Goal: Task Accomplishment & Management: Complete application form

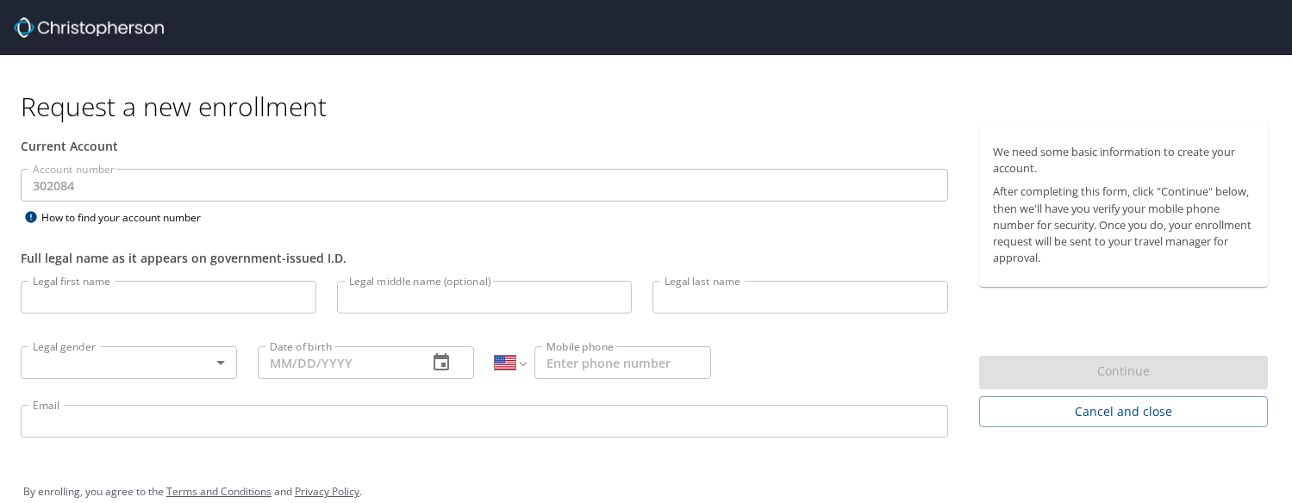
select select "US"
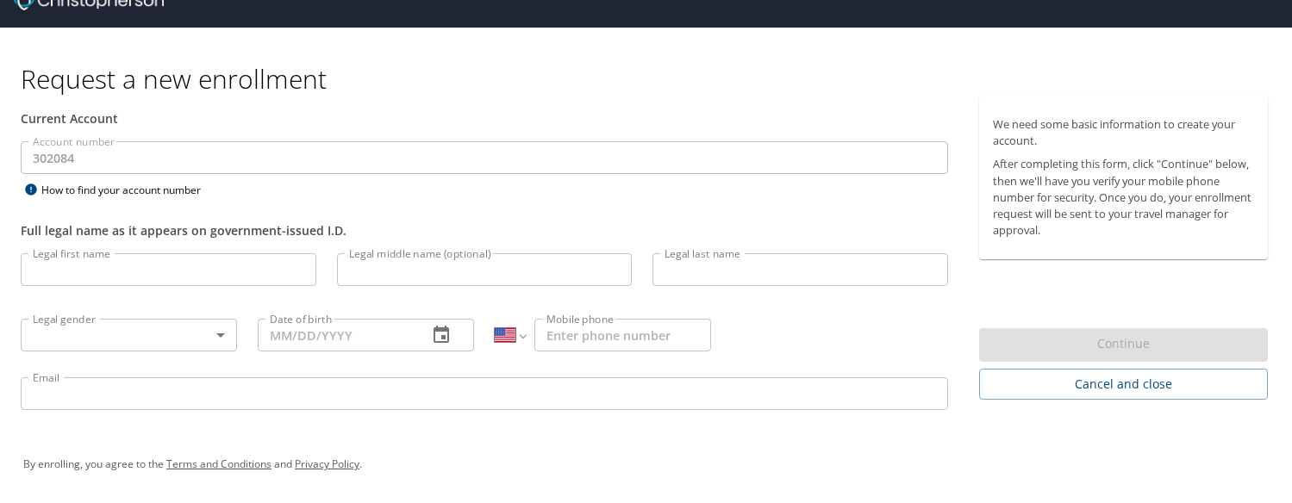
click at [170, 253] on input "Legal first name" at bounding box center [169, 269] width 296 height 33
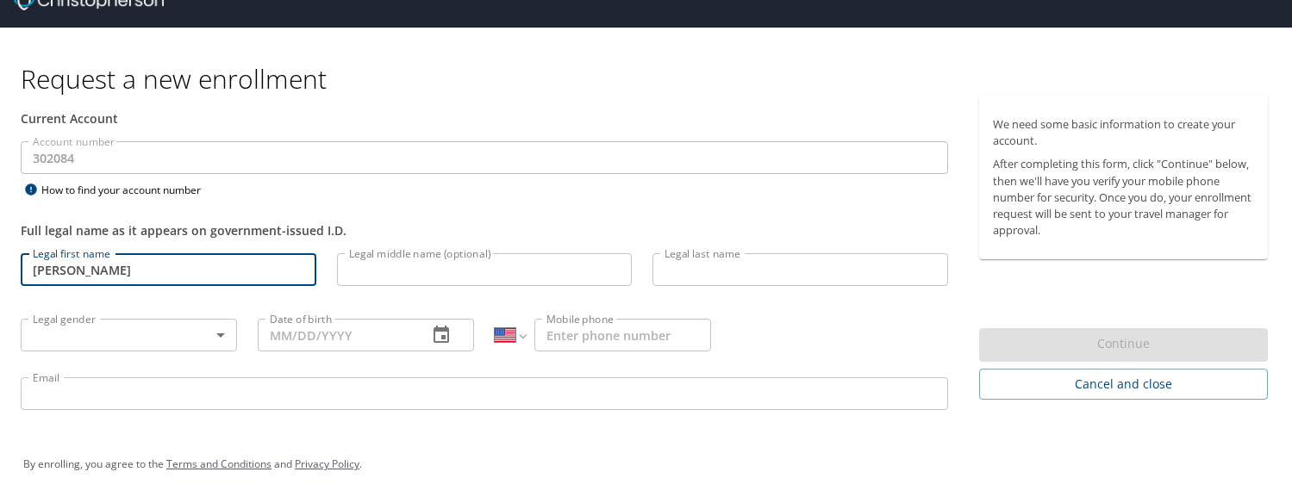
type input "Joshua"
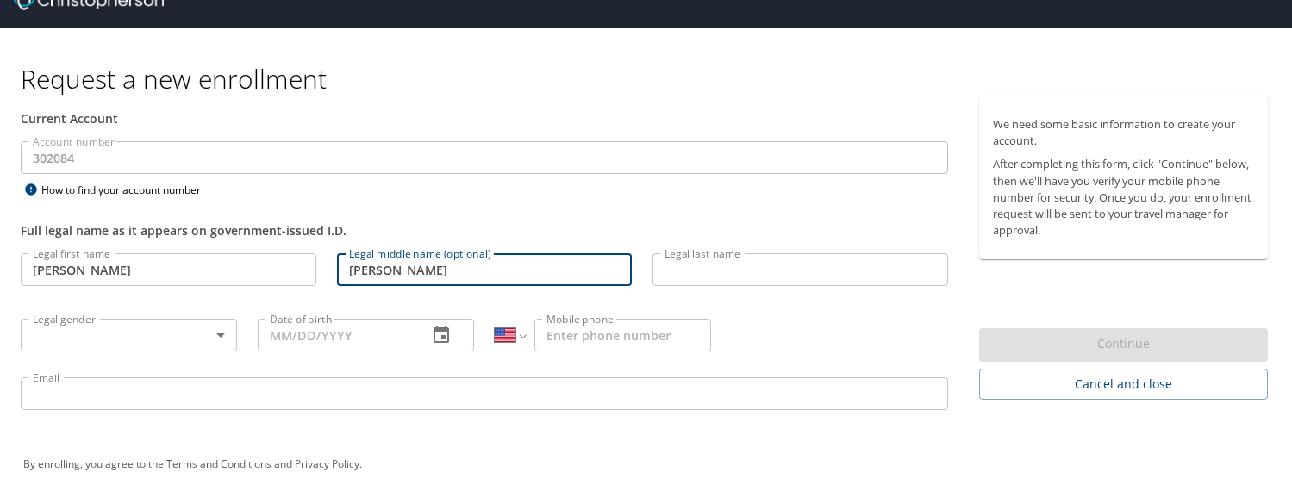
type input "Wade"
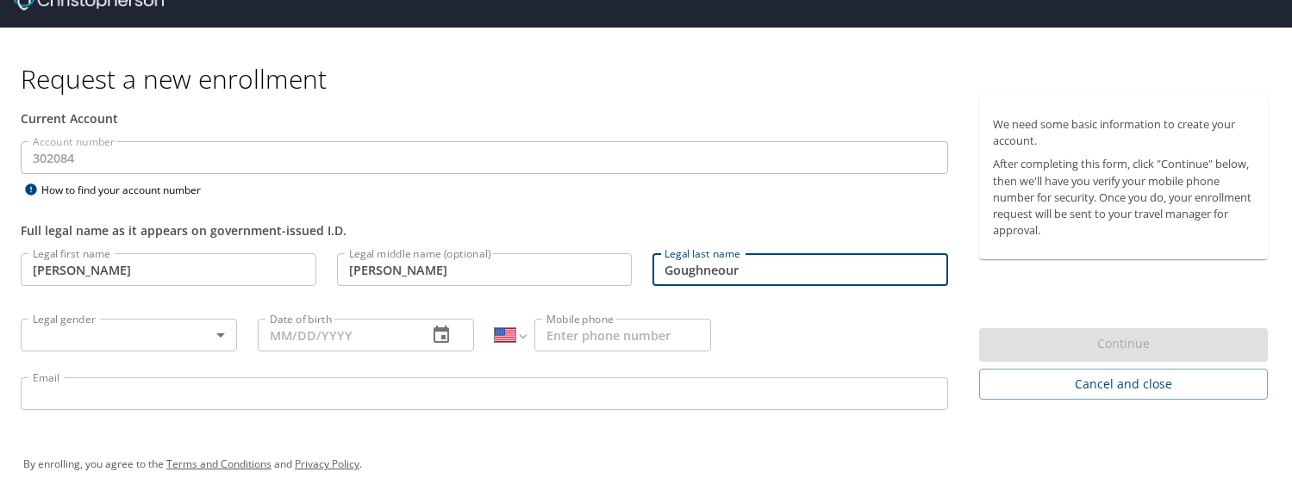
type input "Goughneour"
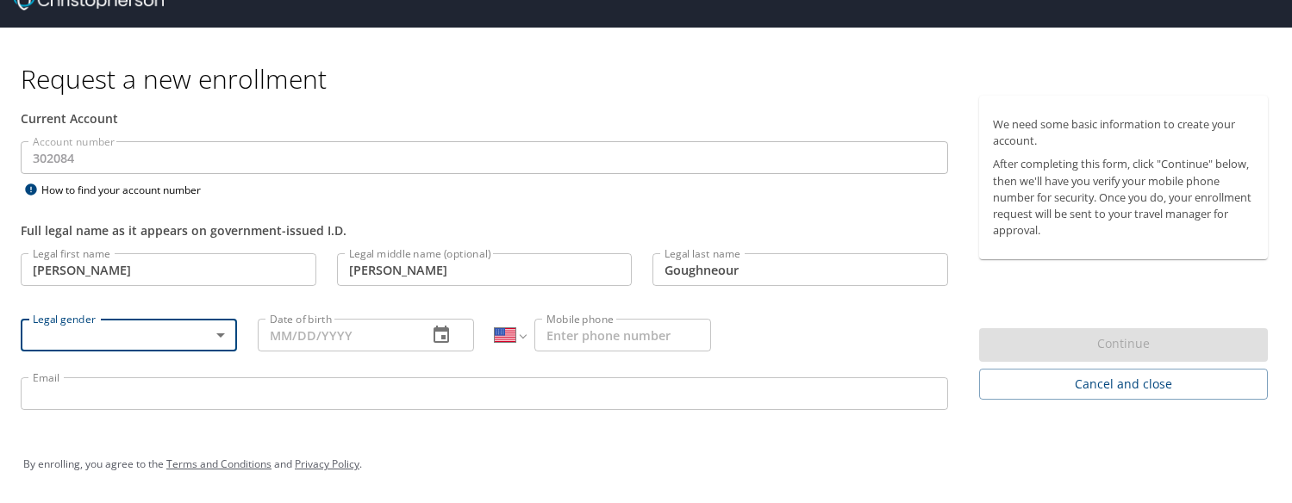
click at [159, 311] on body "Request a new enrollment Current Account Account number 302084 Account number H…" at bounding box center [646, 223] width 1292 height 503
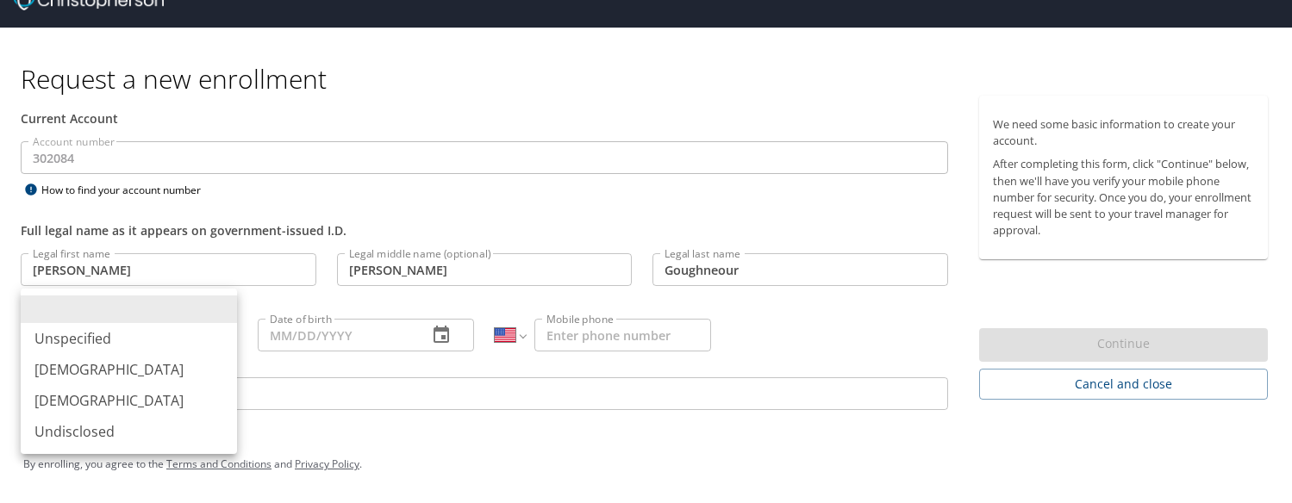
click at [133, 374] on li "Male" at bounding box center [129, 369] width 216 height 31
type input "Male"
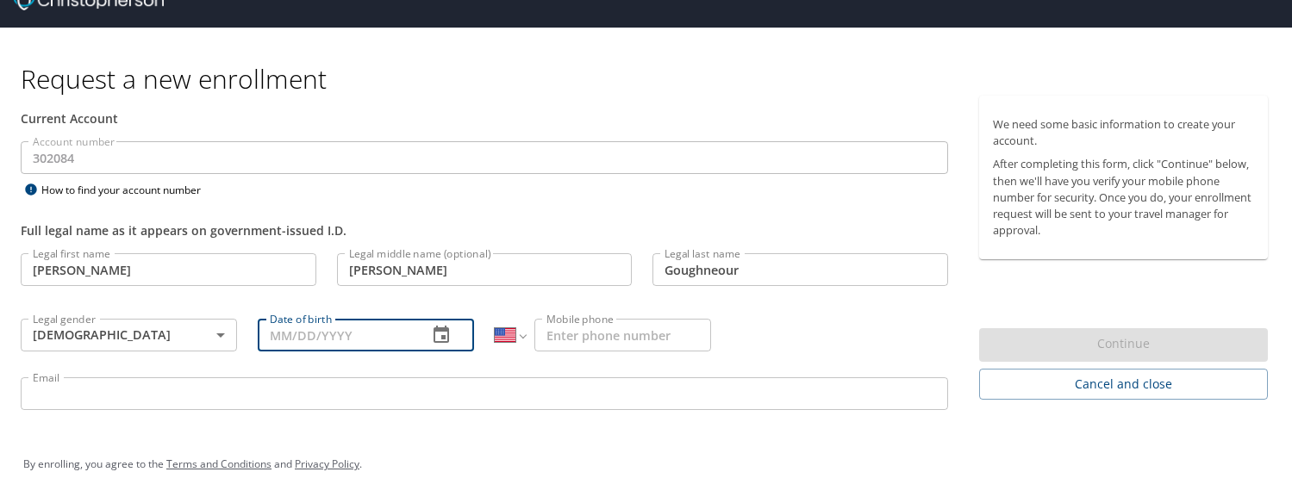
click at [323, 323] on input "Date of birth" at bounding box center [336, 335] width 156 height 33
click at [451, 325] on icon "button" at bounding box center [441, 335] width 21 height 21
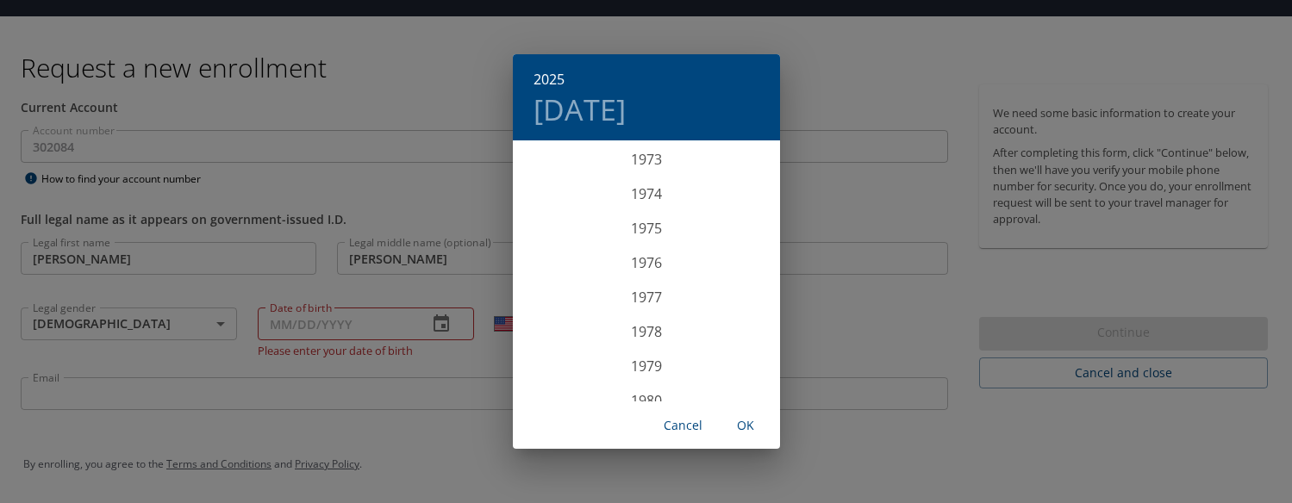
scroll to position [2569, 0]
click at [662, 309] on div "1978" at bounding box center [646, 315] width 267 height 34
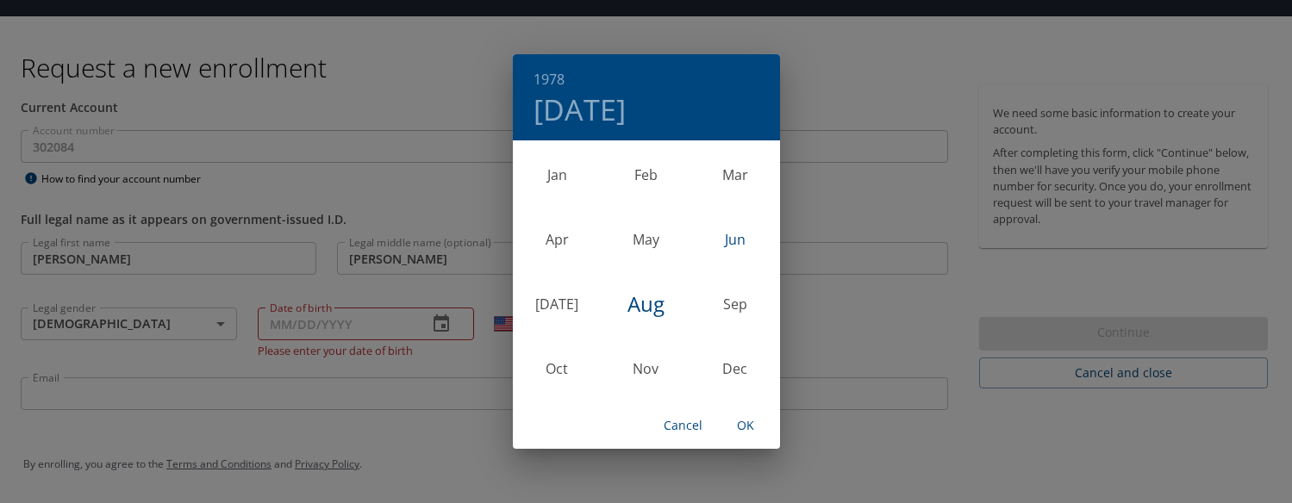
click at [732, 241] on div "Jun" at bounding box center [734, 240] width 89 height 65
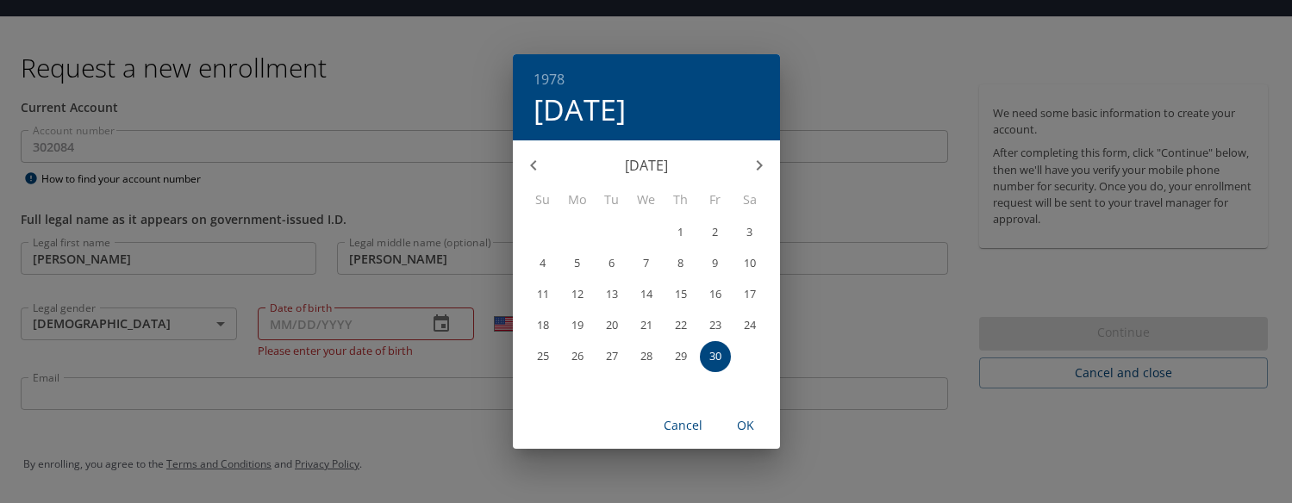
click at [615, 357] on p "27" at bounding box center [612, 356] width 12 height 11
click at [744, 435] on span "OK" at bounding box center [745, 426] width 41 height 22
type input "06/27/1978"
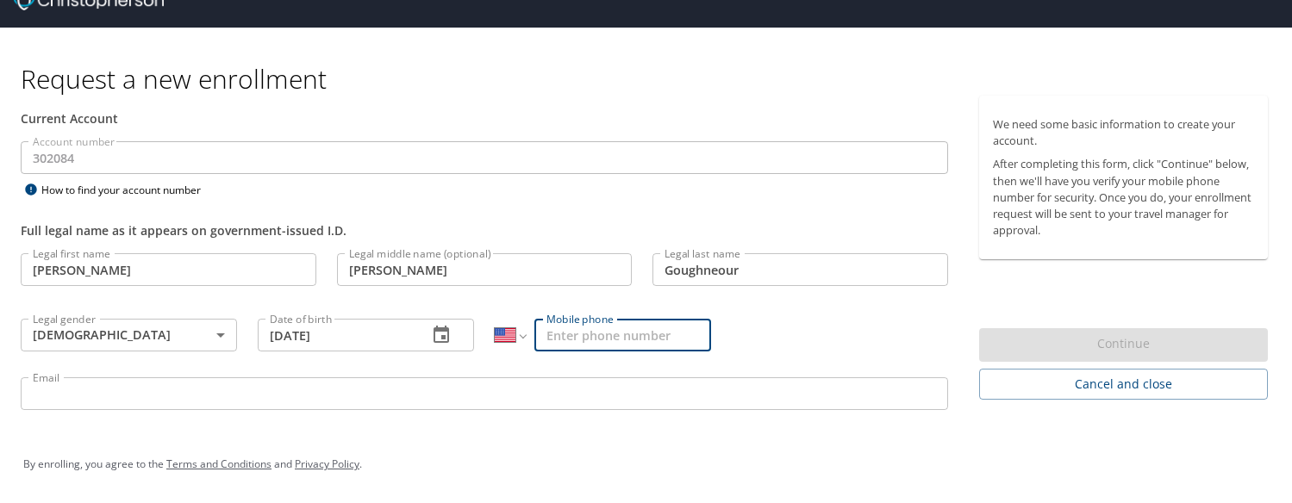
click at [622, 319] on input "Mobile phone" at bounding box center [622, 335] width 177 height 33
type input "(407) 799-8446"
click at [577, 378] on input "Email" at bounding box center [485, 394] width 928 height 33
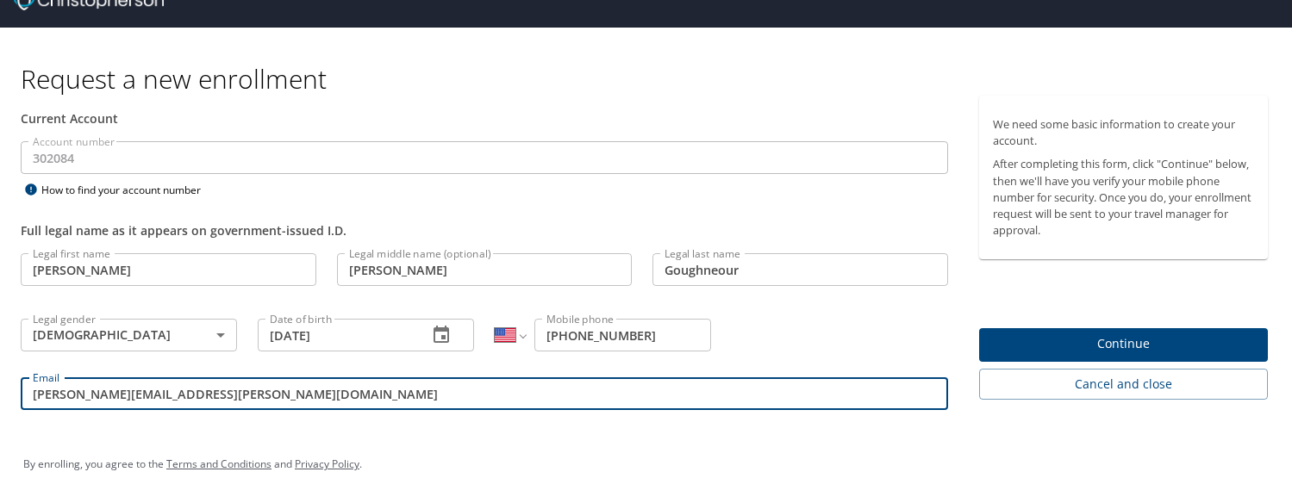
type input "joshua.goughneour@s2techllc.com"
click at [1219, 354] on span "Continue" at bounding box center [1123, 345] width 261 height 22
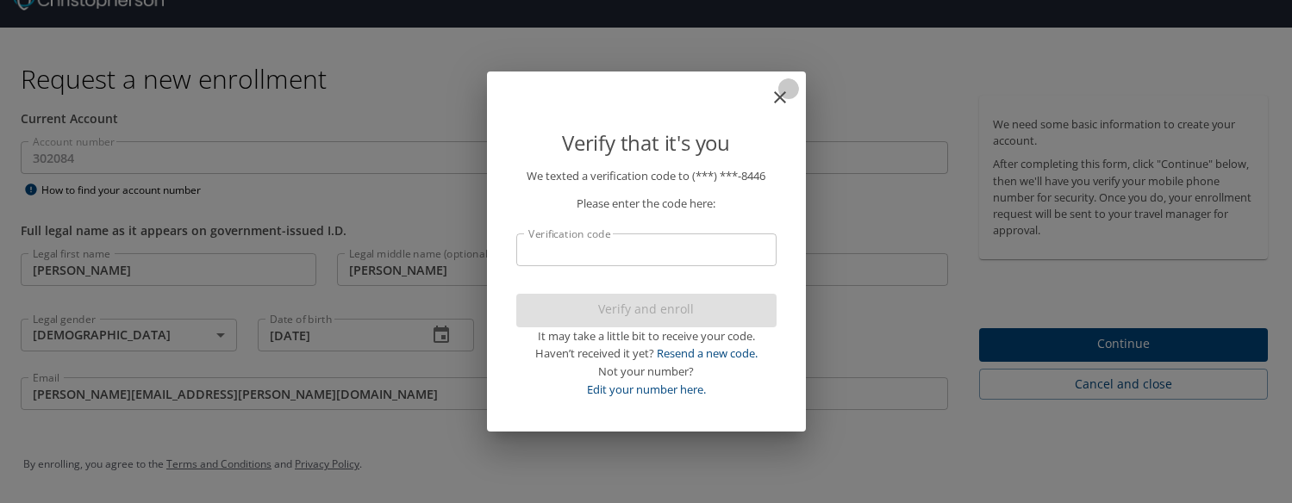
click at [772, 103] on icon "close" at bounding box center [780, 97] width 21 height 21
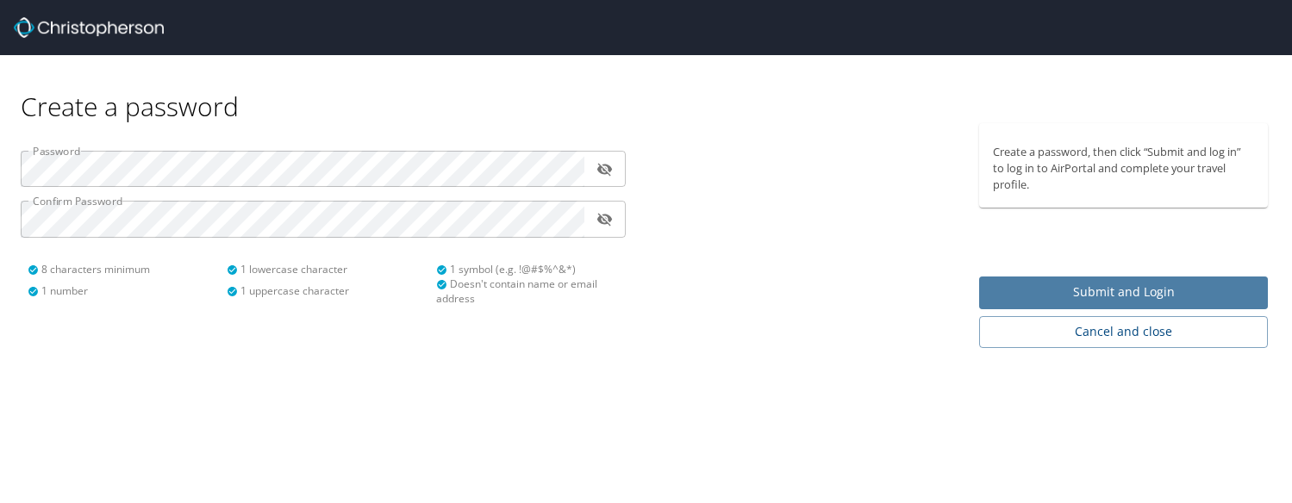
click at [1094, 303] on span "Submit and Login" at bounding box center [1123, 293] width 261 height 22
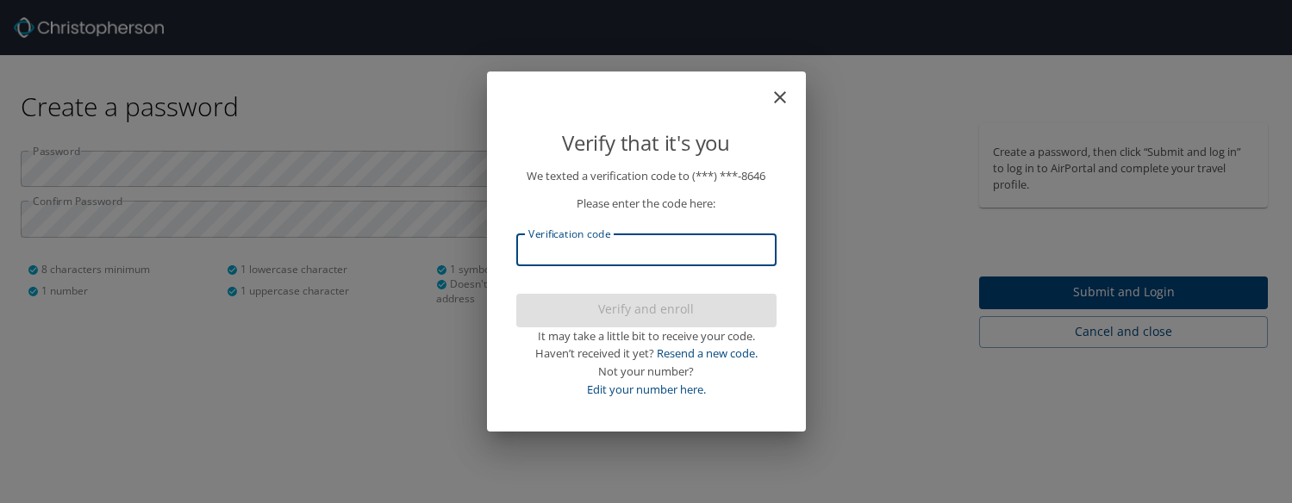
click at [647, 254] on input "Verification code" at bounding box center [646, 250] width 260 height 33
click at [532, 250] on input "Verification code" at bounding box center [646, 250] width 260 height 33
paste input "038924"
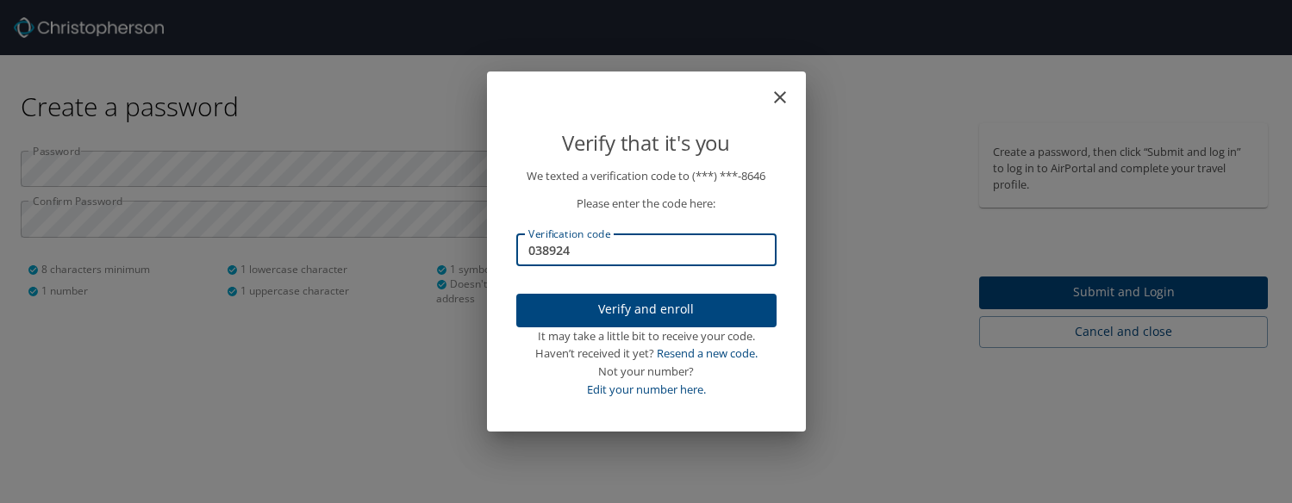
type input "038924"
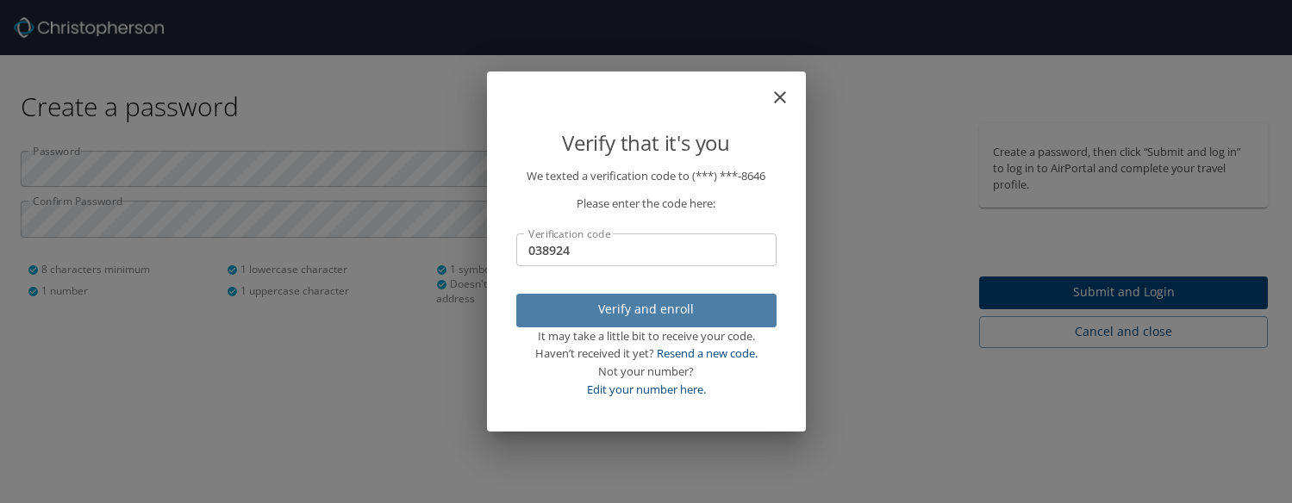
click at [653, 315] on span "Verify and enroll" at bounding box center [646, 310] width 233 height 22
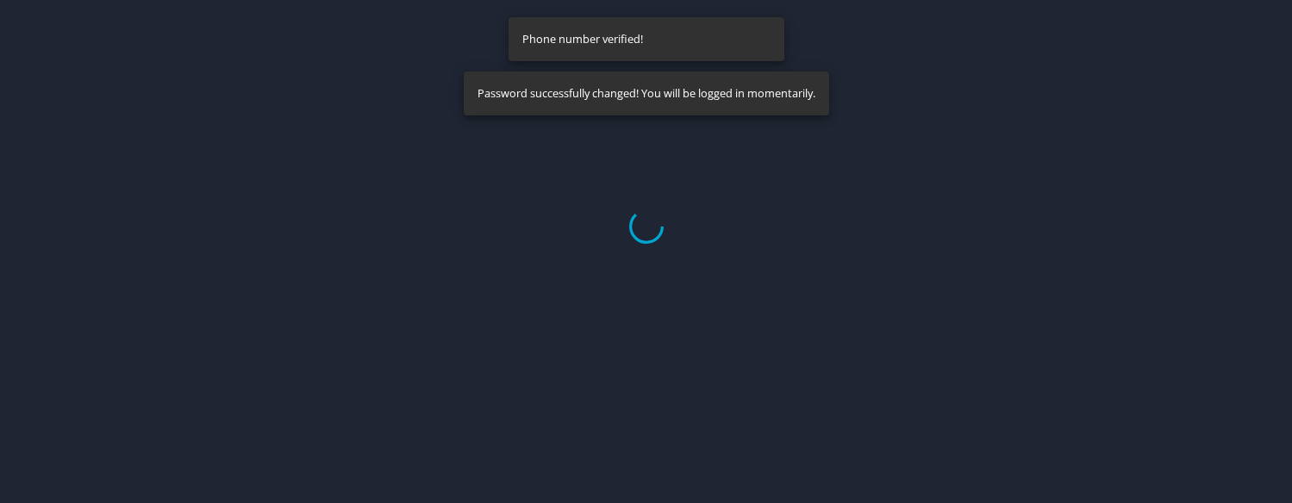
select select "US"
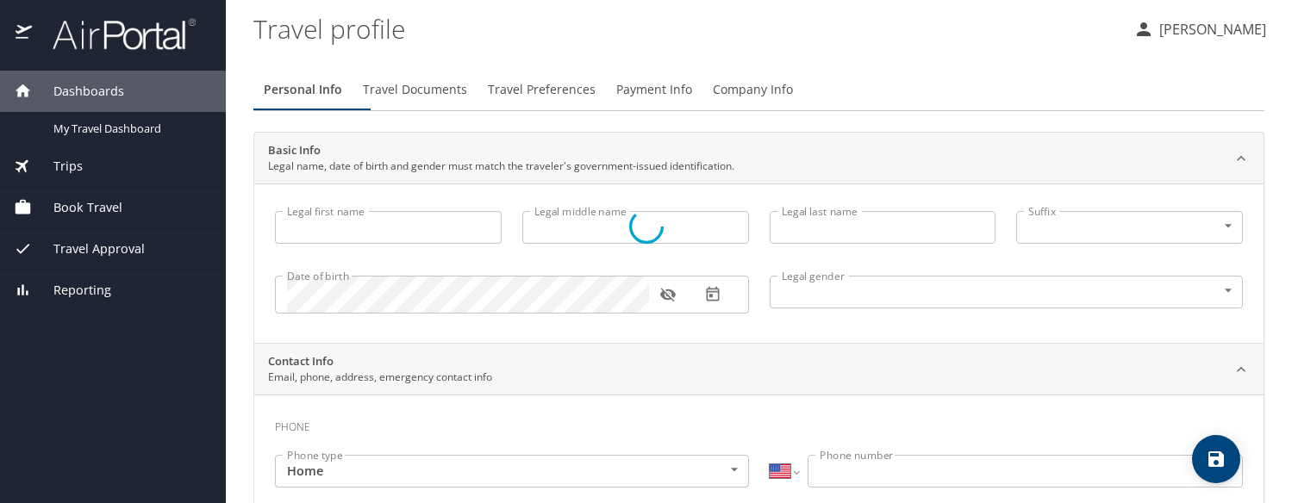
type input "Joshua"
type input "Goughneour"
type input "Male"
select select "US"
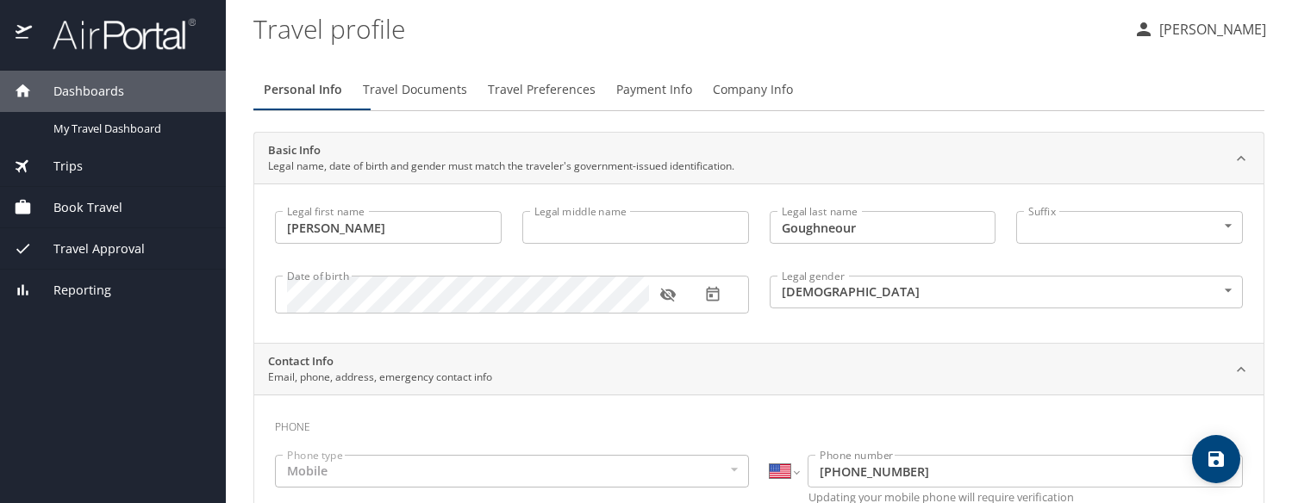
click at [109, 172] on div "Trips" at bounding box center [113, 166] width 198 height 19
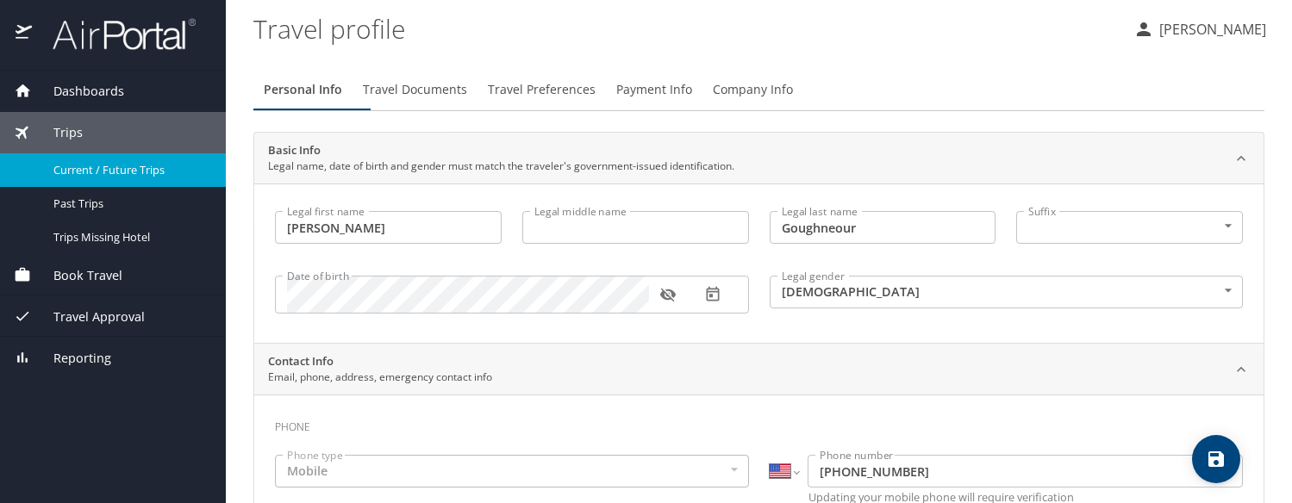
click at [103, 174] on span "Current / Future Trips" at bounding box center [129, 170] width 152 height 16
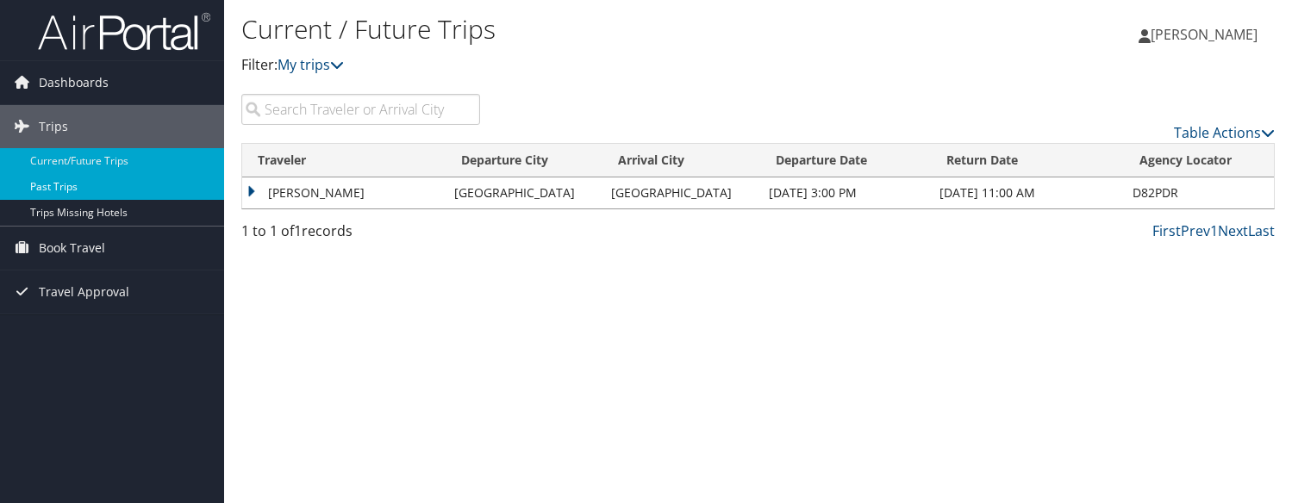
click at [124, 184] on link "Past Trips" at bounding box center [112, 187] width 224 height 26
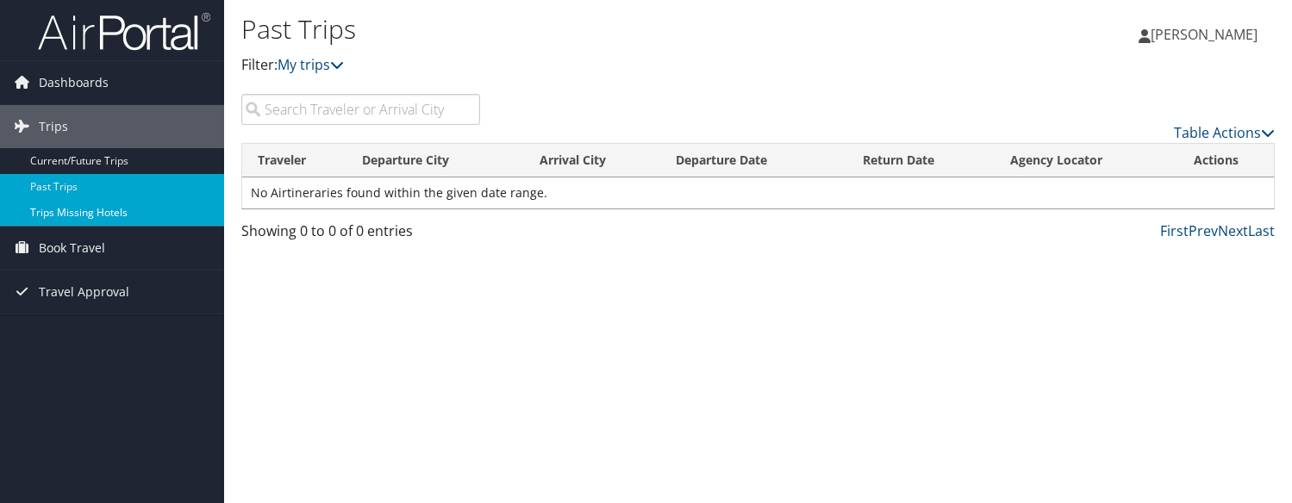
click at [110, 209] on link "Trips Missing Hotels" at bounding box center [112, 213] width 224 height 26
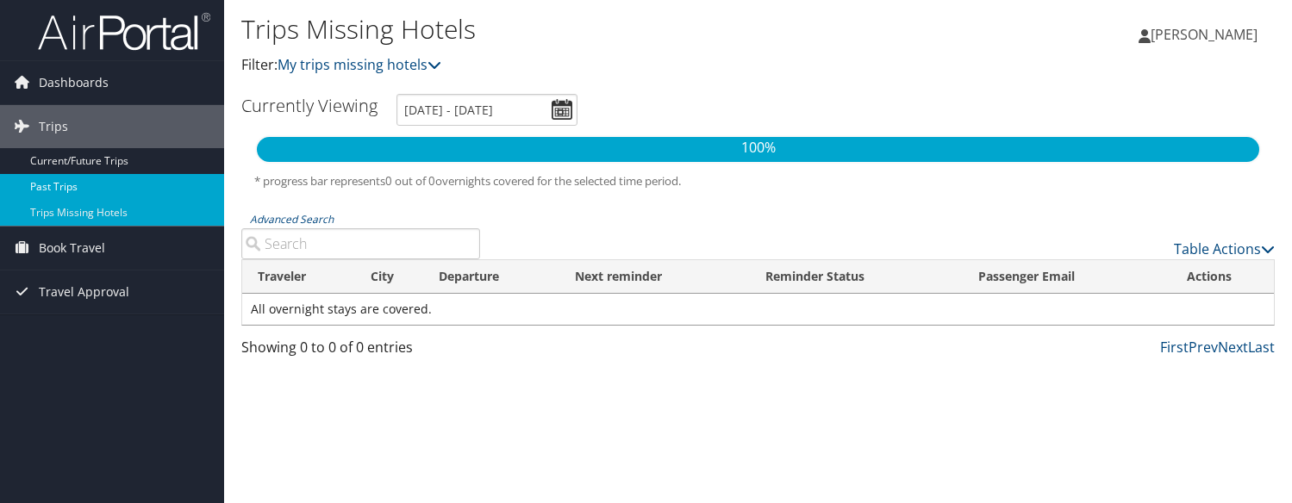
click at [80, 186] on link "Past Trips" at bounding box center [112, 187] width 224 height 26
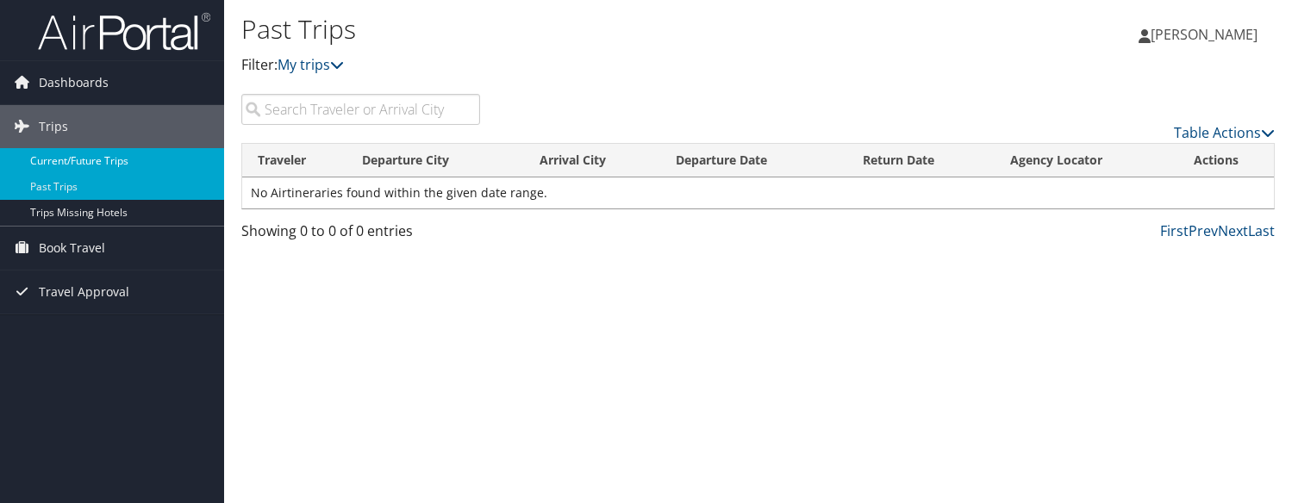
click at [119, 157] on link "Current/Future Trips" at bounding box center [112, 161] width 224 height 26
click at [91, 185] on link "Past Trips" at bounding box center [112, 187] width 224 height 26
click at [69, 78] on span "Dashboards" at bounding box center [74, 82] width 70 height 43
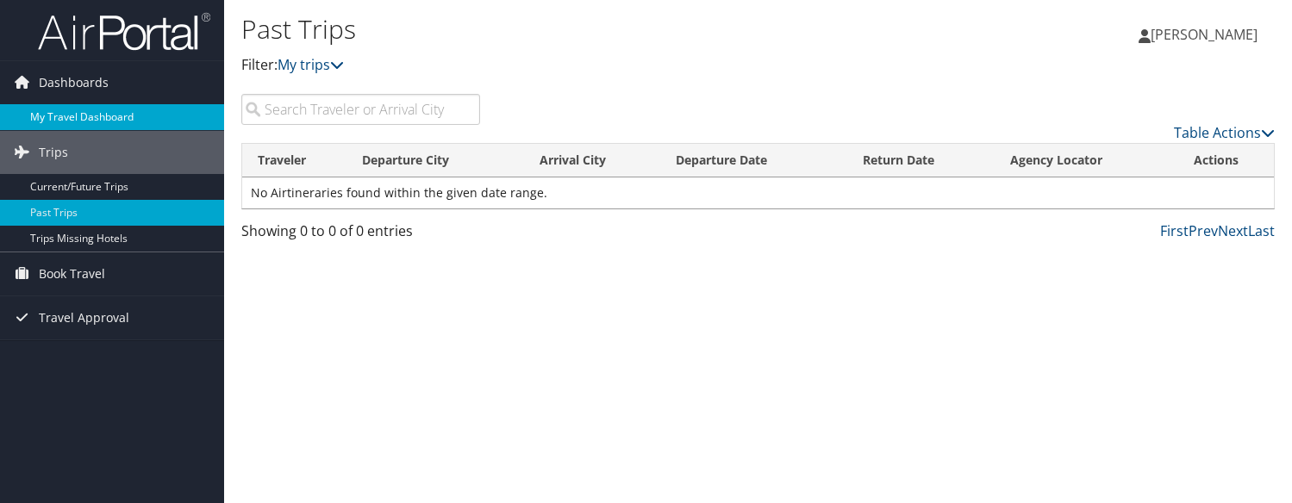
click at [70, 109] on link "My Travel Dashboard" at bounding box center [112, 117] width 224 height 26
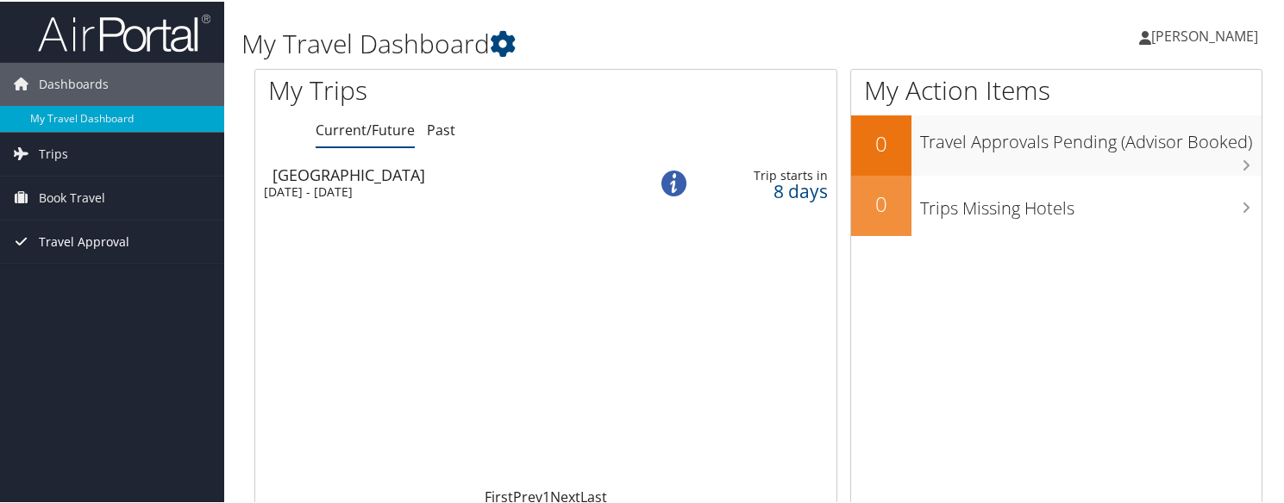
click at [86, 242] on span "Travel Approval" at bounding box center [84, 240] width 91 height 43
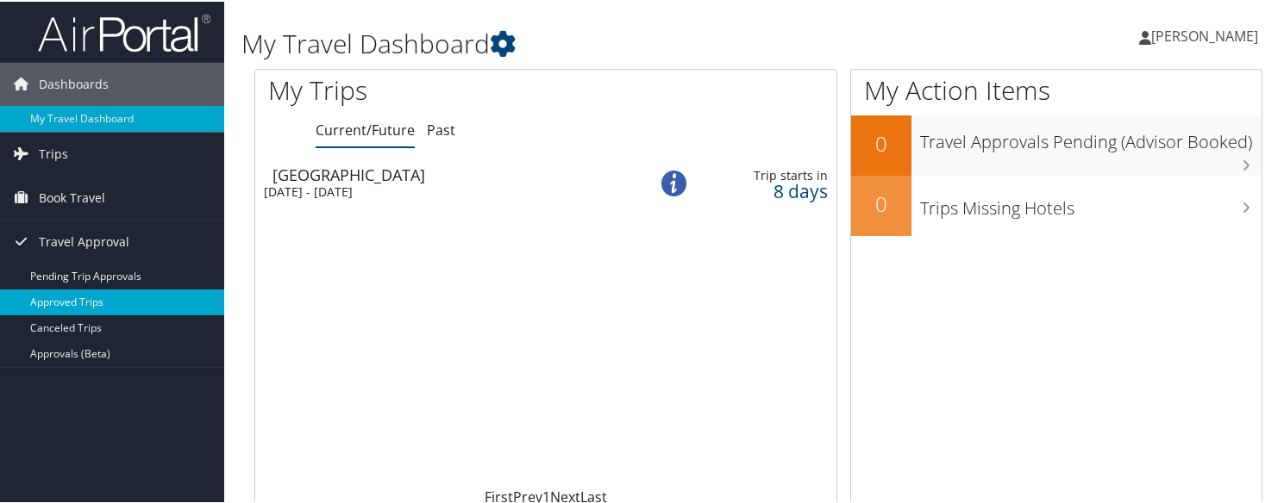
click at [79, 302] on link "Approved Trips" at bounding box center [112, 301] width 224 height 26
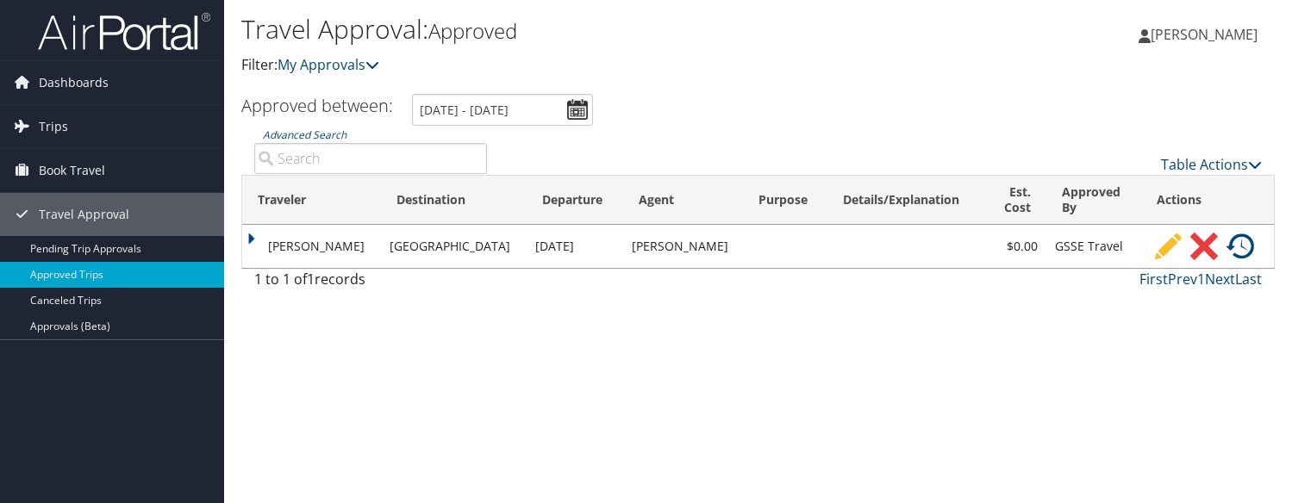
click at [253, 268] on td "[PERSON_NAME]" at bounding box center [311, 246] width 139 height 43
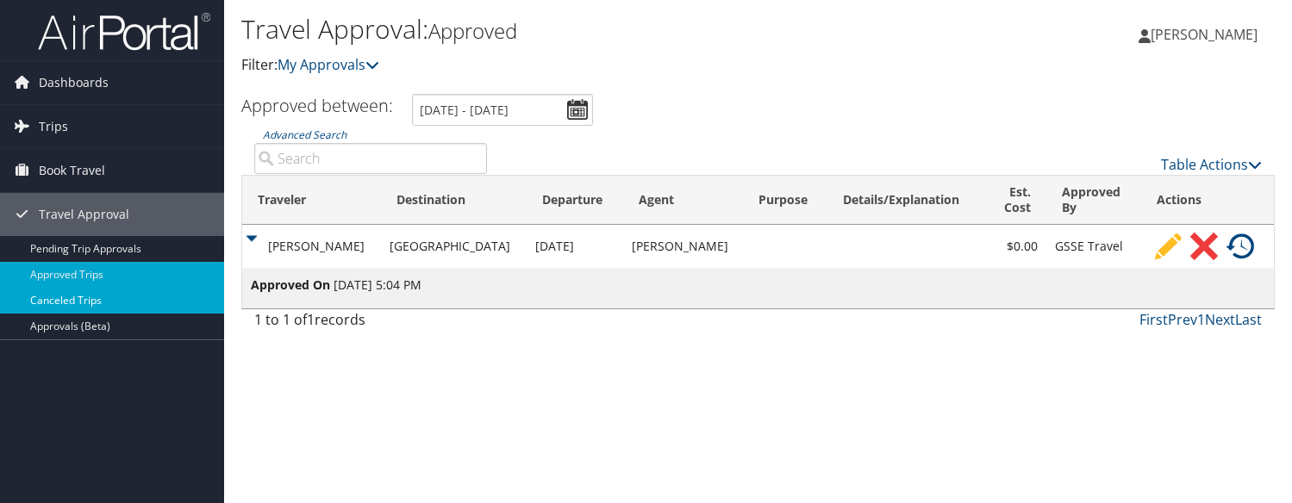
click at [110, 295] on link "Canceled Trips" at bounding box center [112, 301] width 224 height 26
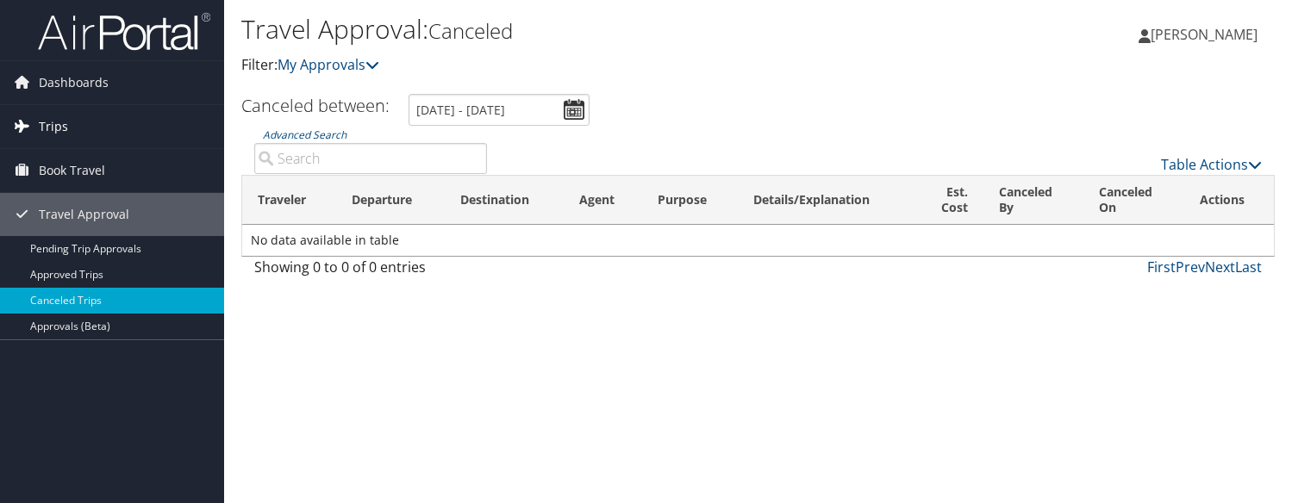
click at [62, 123] on span "Trips" at bounding box center [53, 126] width 29 height 43
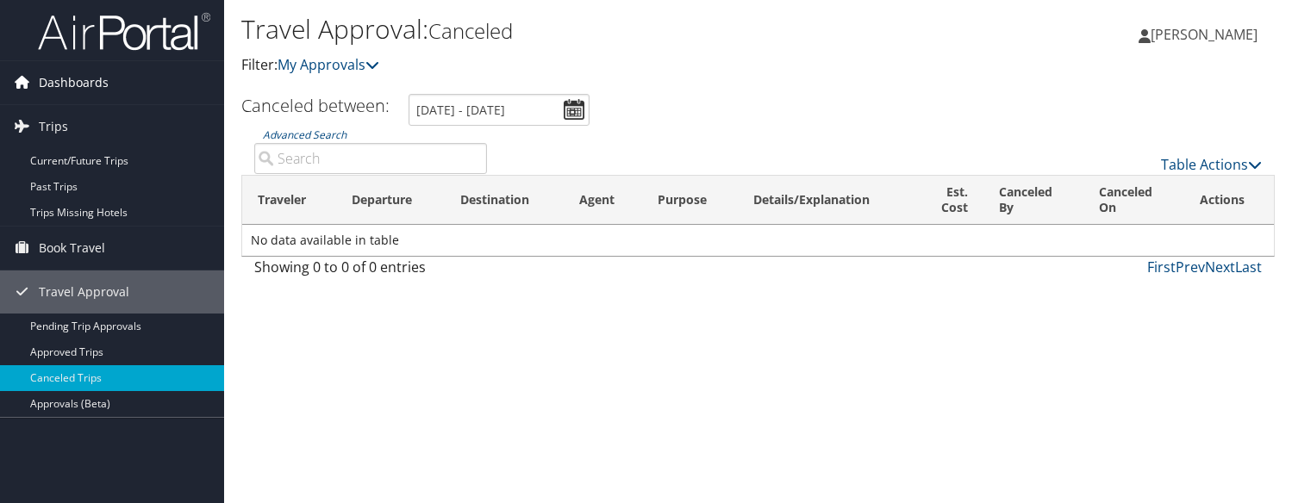
click at [104, 88] on span "Dashboards" at bounding box center [74, 82] width 70 height 43
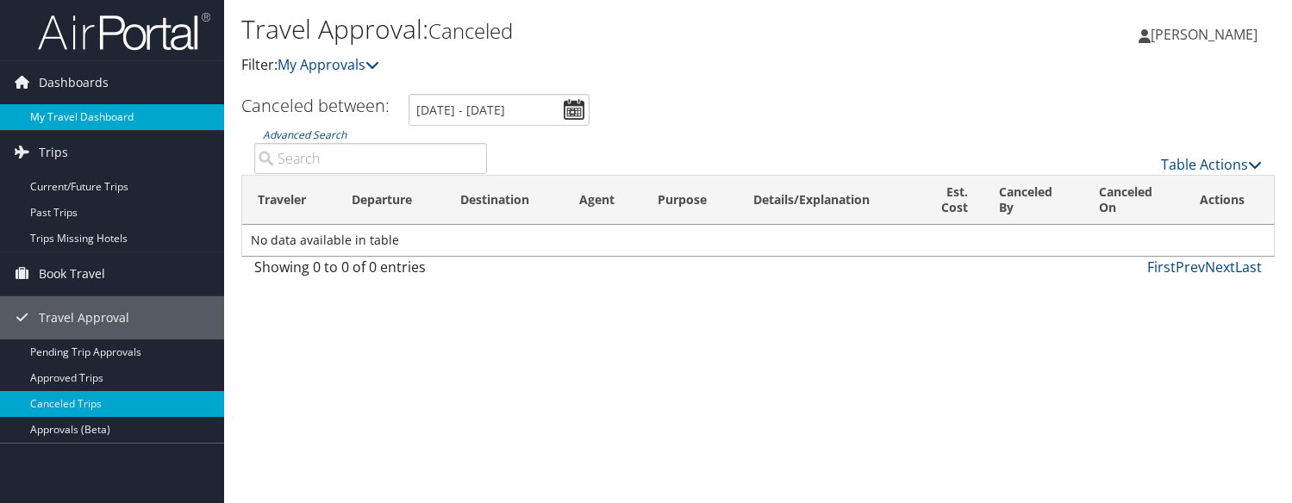
click at [102, 117] on link "My Travel Dashboard" at bounding box center [112, 117] width 224 height 26
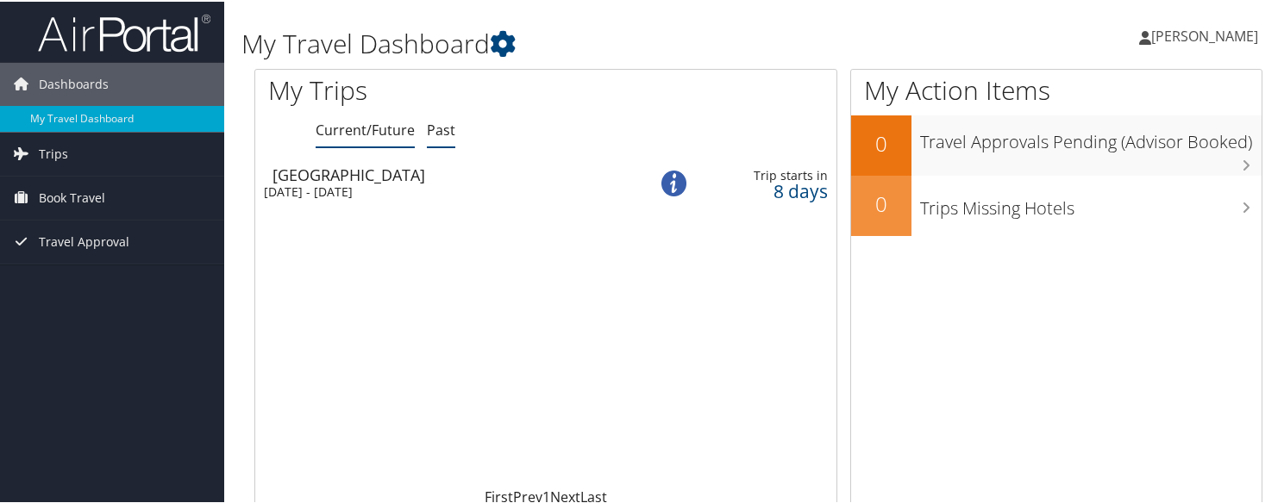
click at [455, 138] on link "Past" at bounding box center [441, 128] width 28 height 19
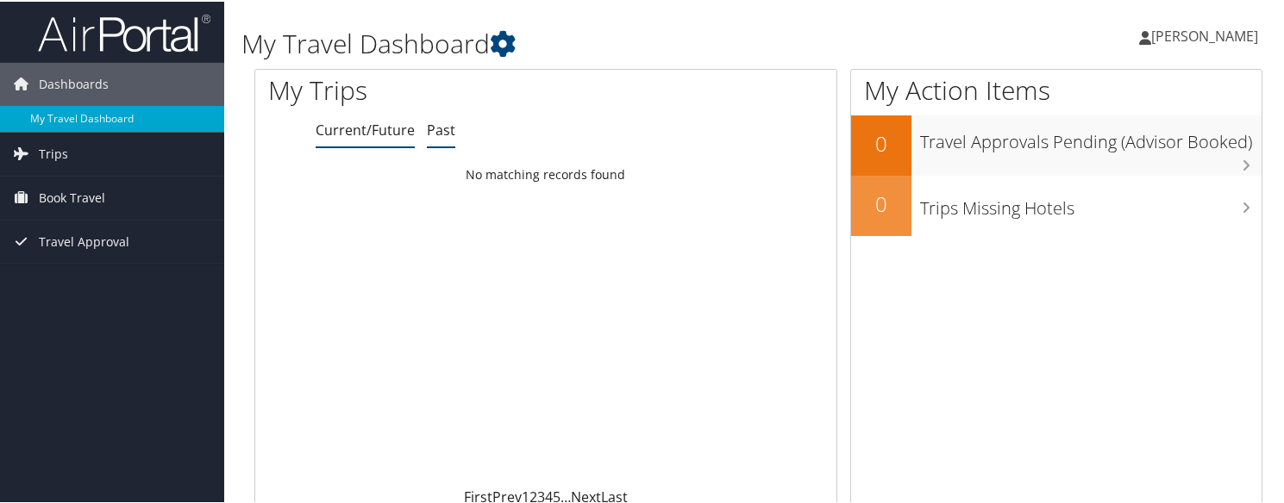
click at [401, 138] on link "Current/Future" at bounding box center [364, 128] width 99 height 19
